Goal: Task Accomplishment & Management: Manage account settings

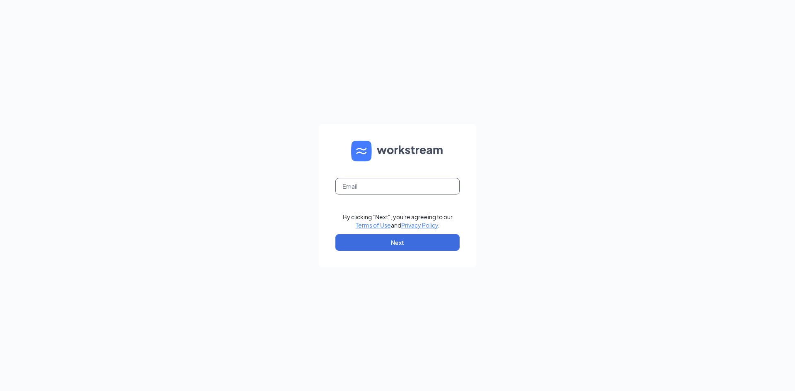
click at [356, 184] on input "text" at bounding box center [397, 186] width 124 height 17
type input "[EMAIL_ADDRESS][DOMAIN_NAME]"
click at [392, 237] on button "Next" at bounding box center [397, 242] width 124 height 17
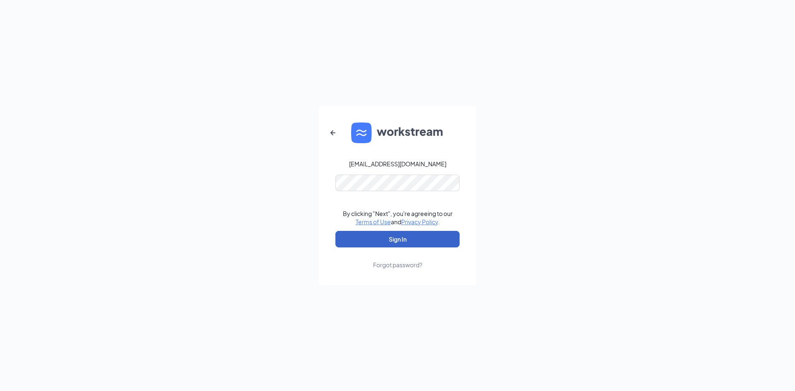
click at [388, 244] on button "Sign In" at bounding box center [397, 239] width 124 height 17
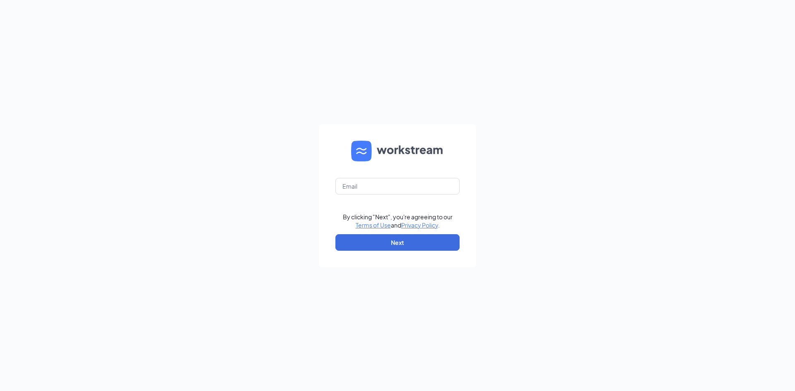
click at [608, 177] on div "By clicking "Next", you're agreeing to our Terms of Use and Privacy Policy . Ne…" at bounding box center [397, 195] width 795 height 391
click at [421, 186] on input "text" at bounding box center [397, 186] width 124 height 17
type input "[EMAIL_ADDRESS][DOMAIN_NAME]"
click at [435, 240] on button "Next" at bounding box center [397, 242] width 124 height 17
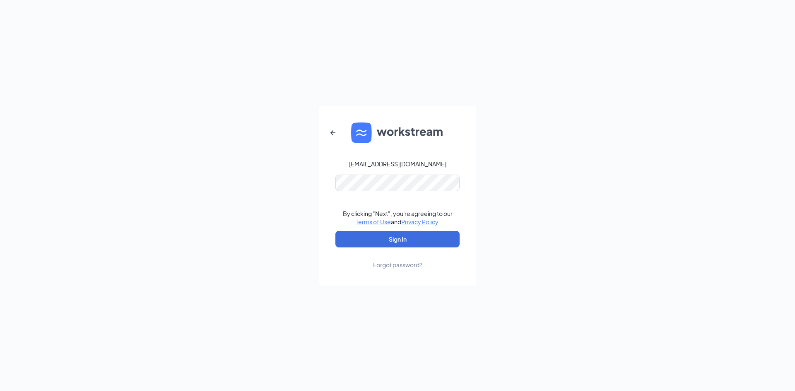
click at [417, 199] on form "matt@unionpacificholdings.com By clicking "Next", you're agreeing to our Terms …" at bounding box center [397, 196] width 157 height 180
click at [405, 238] on button "Sign In" at bounding box center [397, 239] width 124 height 17
